Goal: Task Accomplishment & Management: Manage account settings

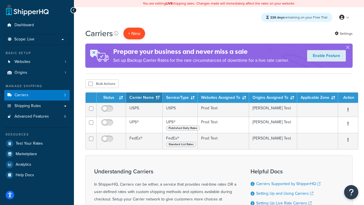
click at [134, 34] on button "+ New" at bounding box center [134, 34] width 22 height 12
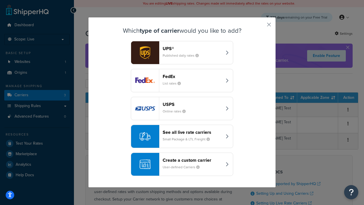
click at [192, 76] on header "FedEx" at bounding box center [192, 76] width 59 height 5
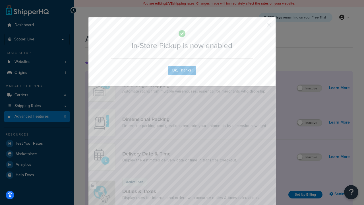
scroll to position [185, 0]
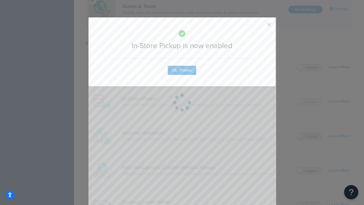
click at [260, 26] on button "button" at bounding box center [260, 26] width 1 height 1
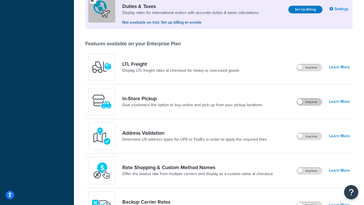
scroll to position [174, 0]
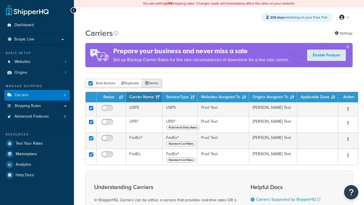
click at [151, 84] on button "Delete" at bounding box center [152, 83] width 20 height 9
